Goal: Transaction & Acquisition: Purchase product/service

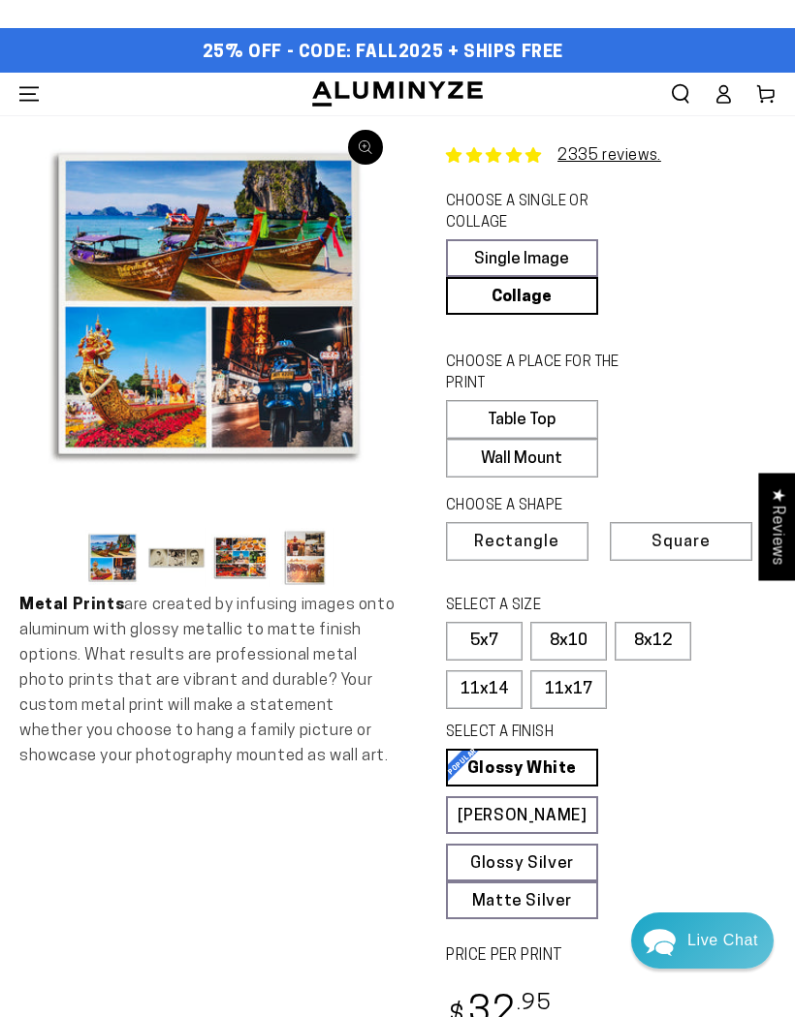
click at [533, 457] on label "Wall Mount" at bounding box center [522, 458] width 152 height 39
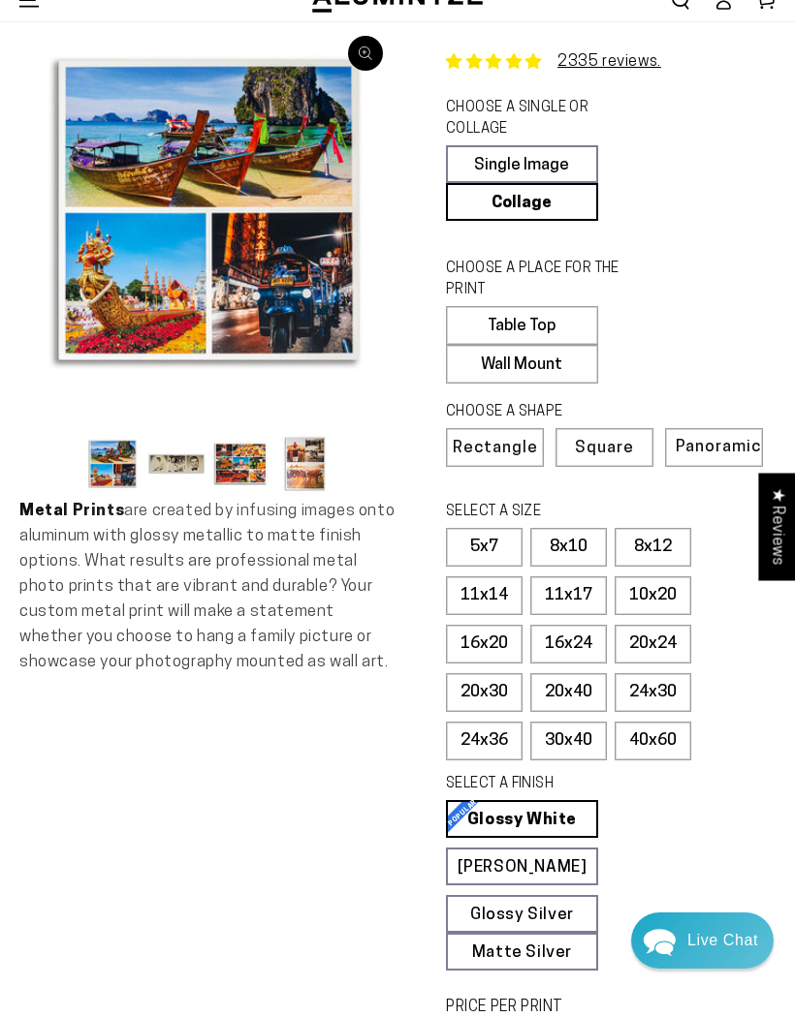
scroll to position [93, 0]
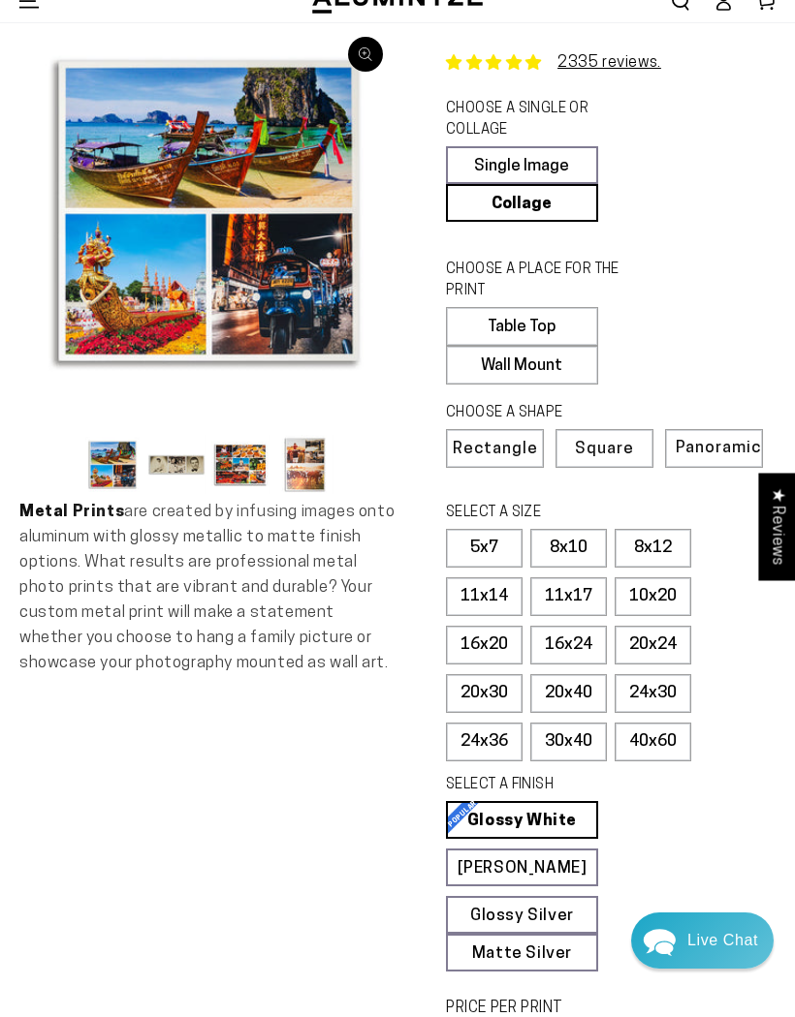
click at [569, 540] on label "8x10" at bounding box center [568, 548] width 77 height 39
click at [710, 455] on label "Panoramic" at bounding box center [714, 448] width 98 height 39
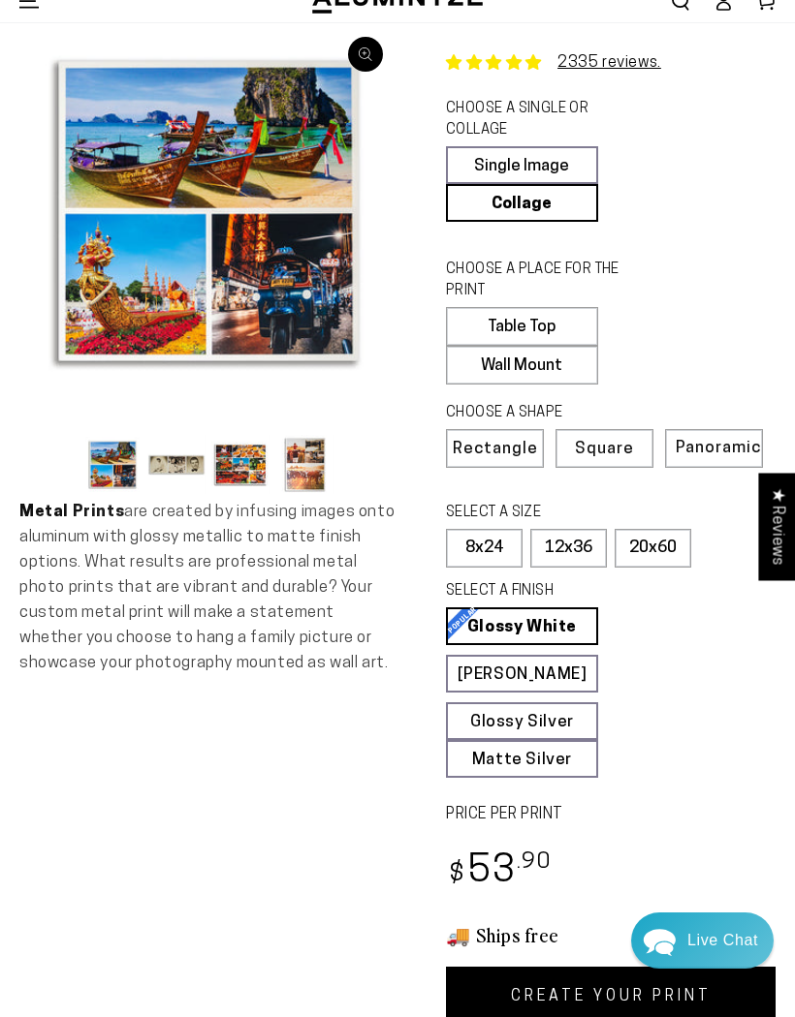
click at [489, 542] on label "8x24" at bounding box center [484, 548] width 77 height 39
click at [172, 467] on button "Load image 2 in gallery view" at bounding box center [176, 464] width 58 height 59
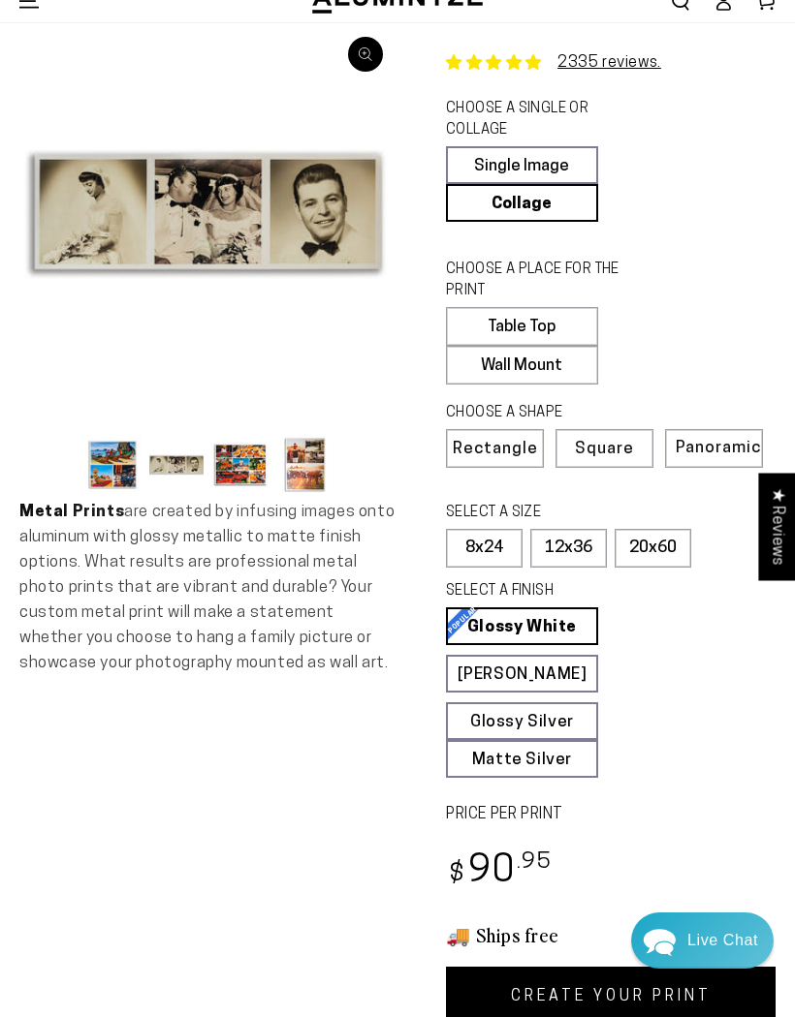
click at [246, 467] on button "Load image 3 in gallery view" at bounding box center [240, 464] width 58 height 59
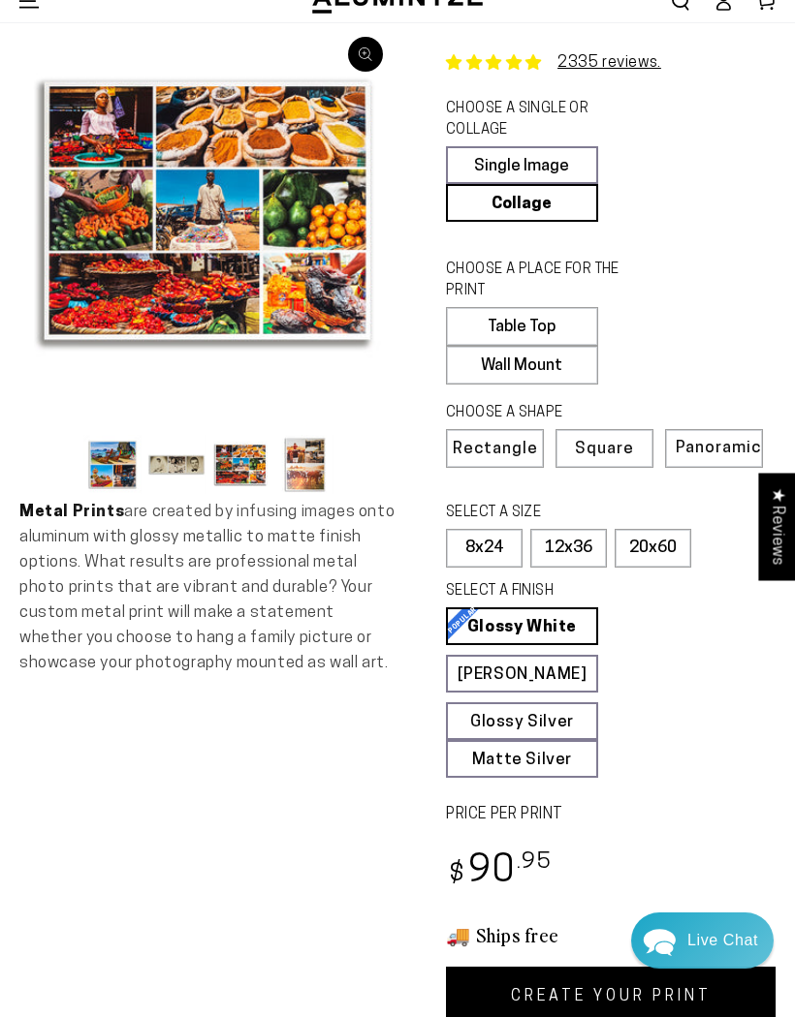
click at [307, 462] on button "Load image 4 in gallery view" at bounding box center [304, 464] width 58 height 59
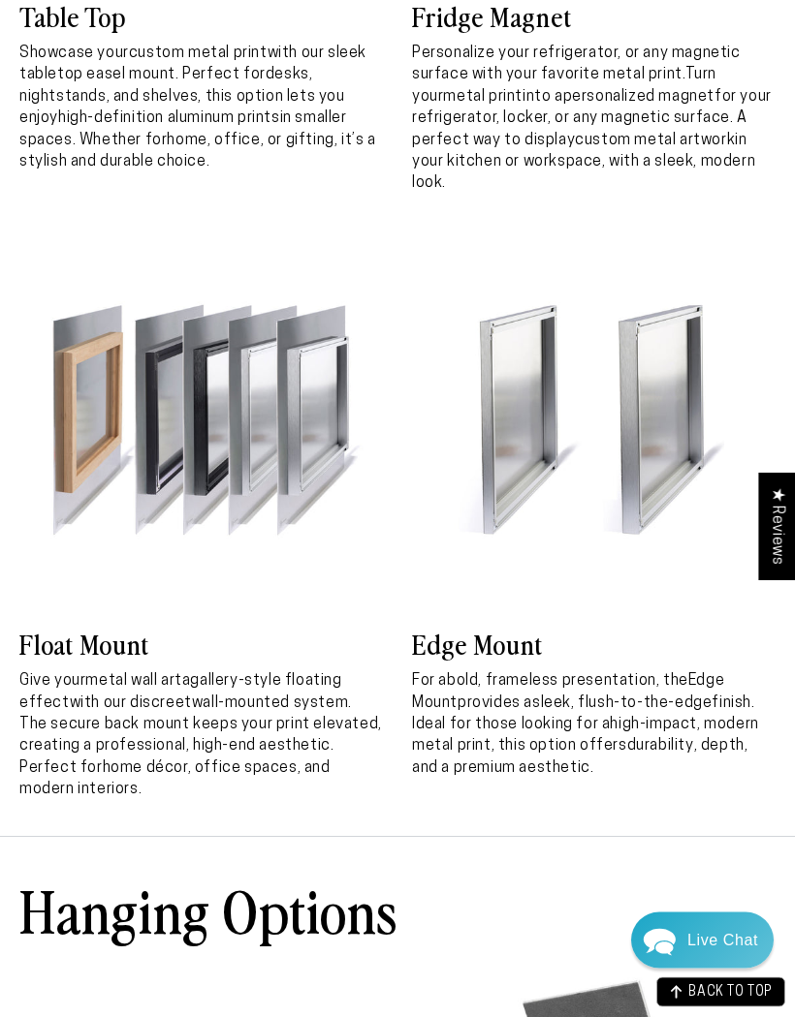
scroll to position [4273, 0]
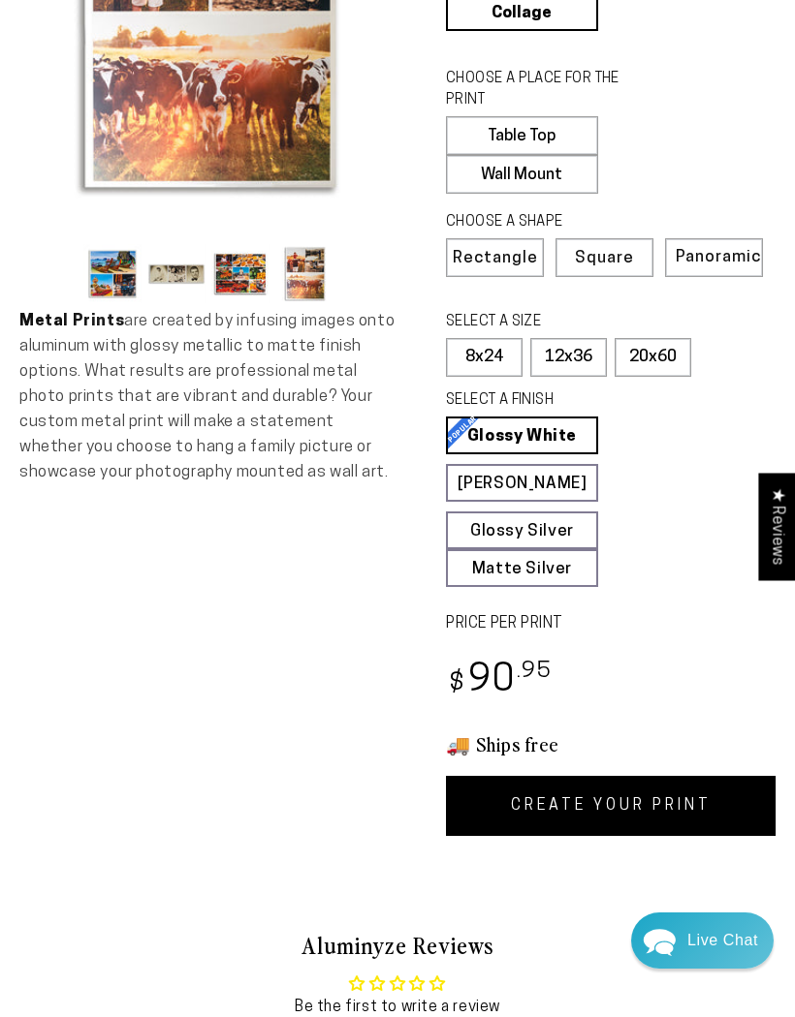
scroll to position [283, 0]
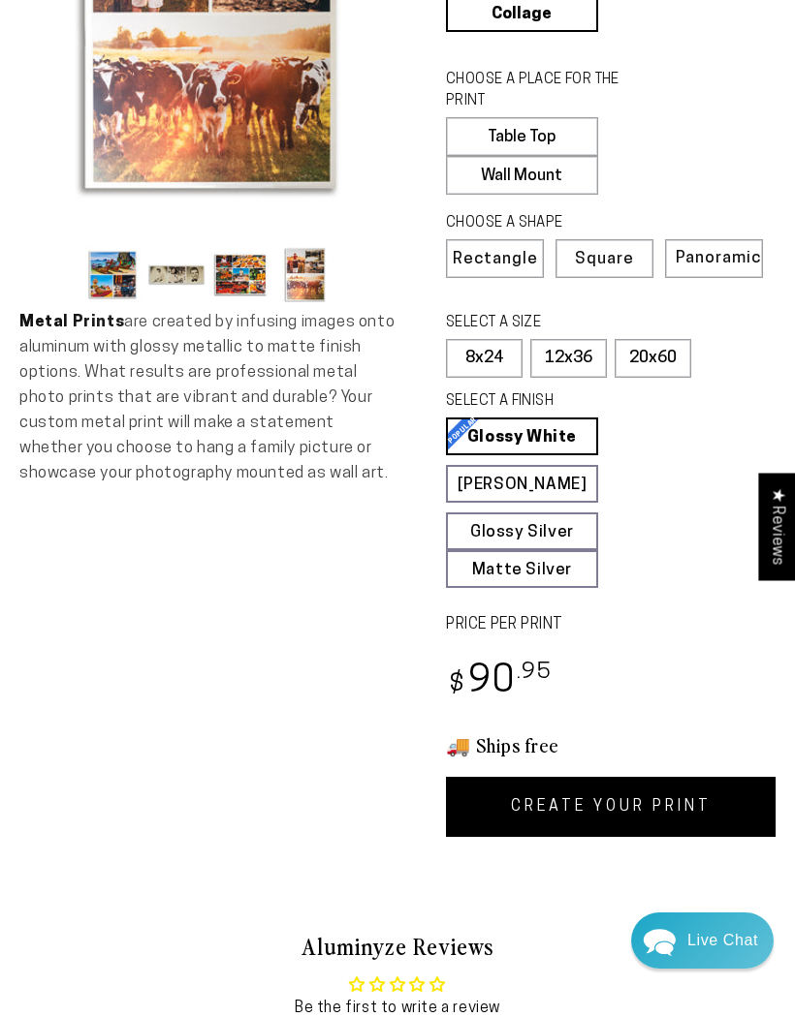
click at [639, 794] on link "CREATE YOUR PRINT" at bounding box center [610, 807] width 329 height 60
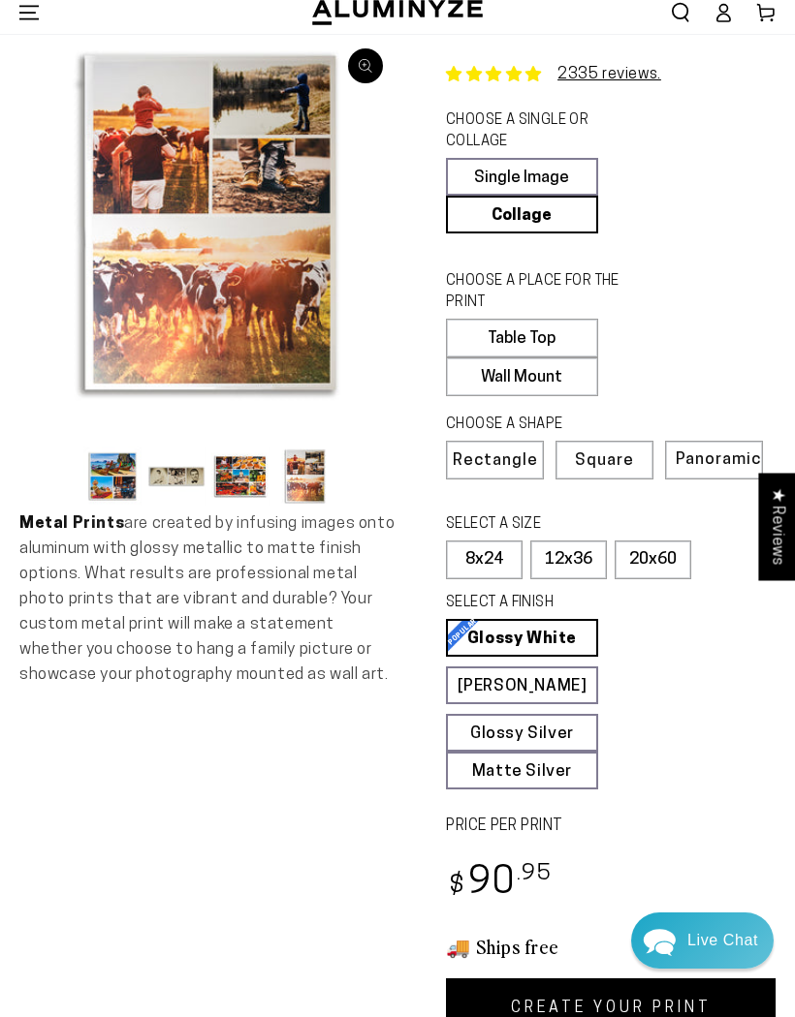
scroll to position [80, 0]
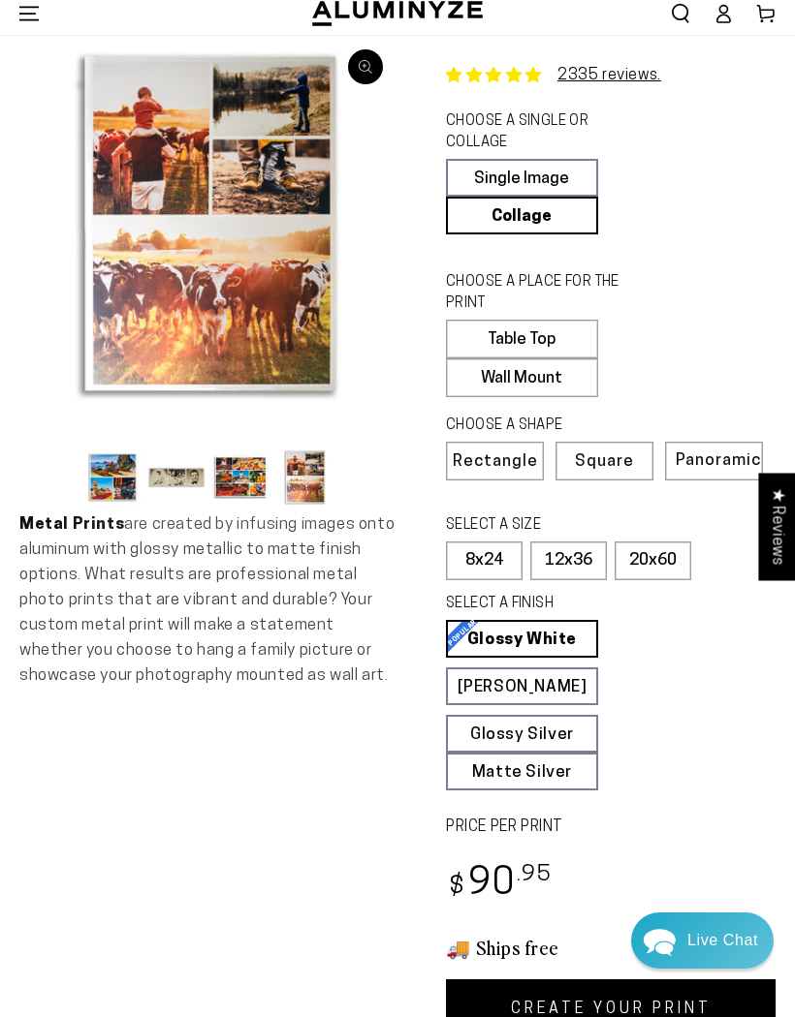
click at [606, 458] on span "Square" at bounding box center [604, 461] width 59 height 16
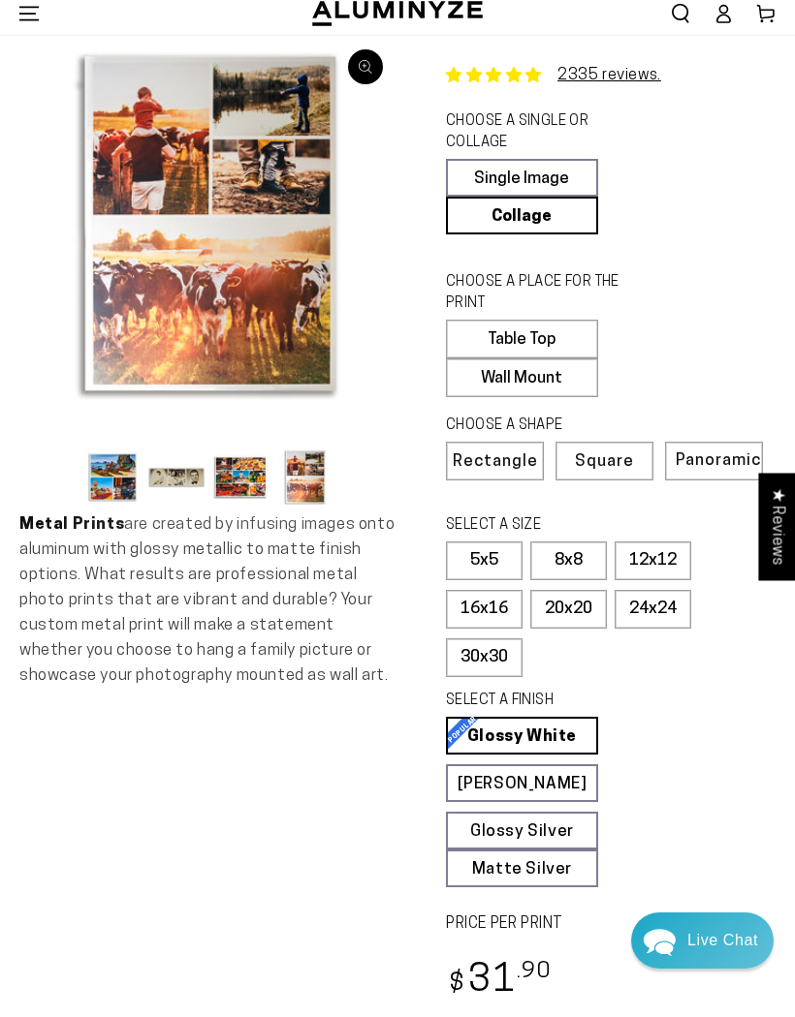
click at [651, 558] on label "12x12" at bounding box center [652, 561] width 77 height 39
click at [485, 606] on label "16x16" at bounding box center [484, 609] width 77 height 39
click at [492, 602] on label "16x16" at bounding box center [484, 609] width 77 height 39
click at [671, 667] on fieldset "SELECT A SIZE Learn more 5x7 8x10" at bounding box center [604, 602] width 317 height 172
click at [654, 552] on label "12x12" at bounding box center [652, 561] width 77 height 39
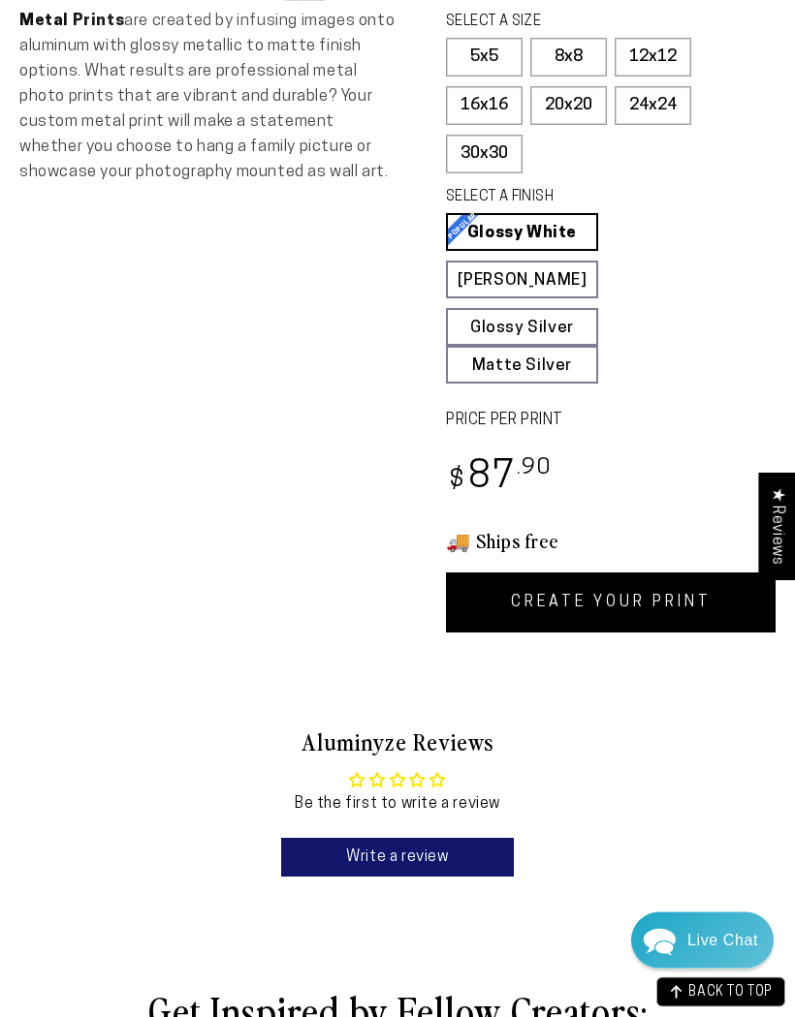
scroll to position [581, 0]
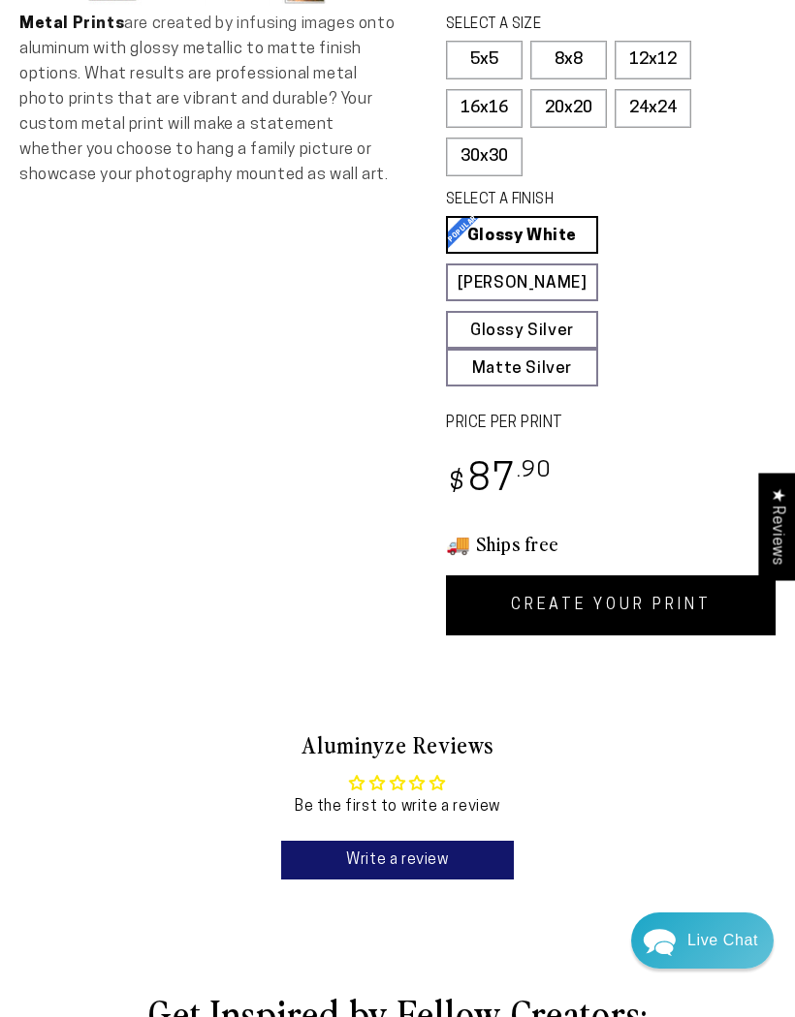
click at [609, 601] on link "CREATE YOUR PRINT" at bounding box center [610, 606] width 329 height 60
